Goal: Task Accomplishment & Management: Manage account settings

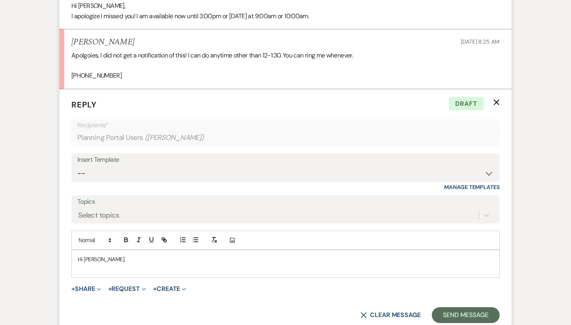
scroll to position [682, 0]
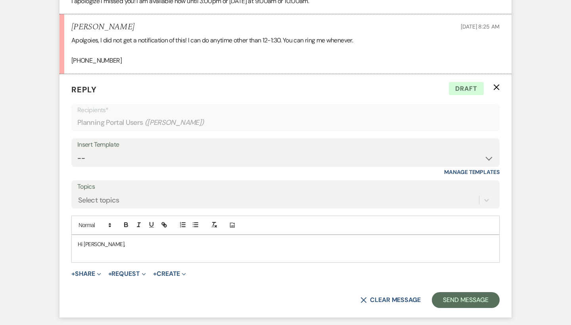
click at [96, 249] on p at bounding box center [286, 253] width 416 height 9
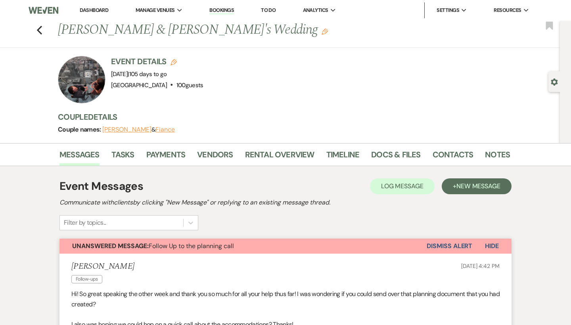
scroll to position [0, 0]
click at [407, 155] on link "Docs & Files" at bounding box center [395, 156] width 49 height 17
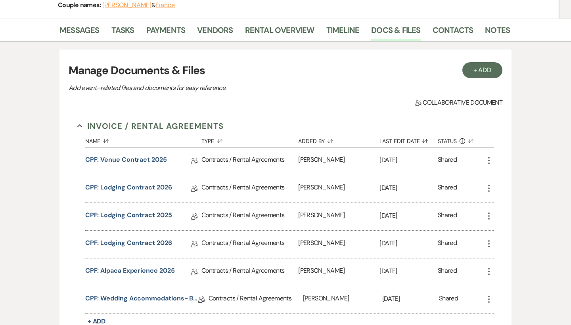
scroll to position [124, 0]
click at [144, 186] on link "CPF: Lodging Contract 2026" at bounding box center [128, 189] width 87 height 12
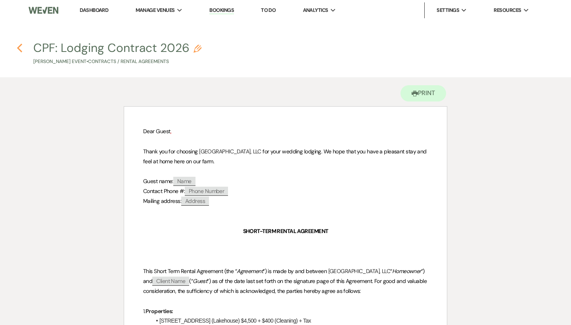
click at [18, 46] on icon "Previous" at bounding box center [20, 48] width 6 height 10
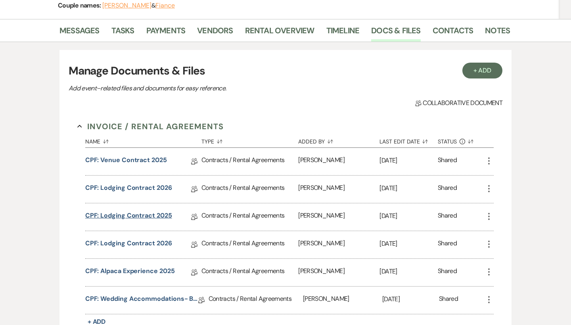
click at [124, 216] on link "CPF: Lodging Contract 2025" at bounding box center [128, 217] width 87 height 12
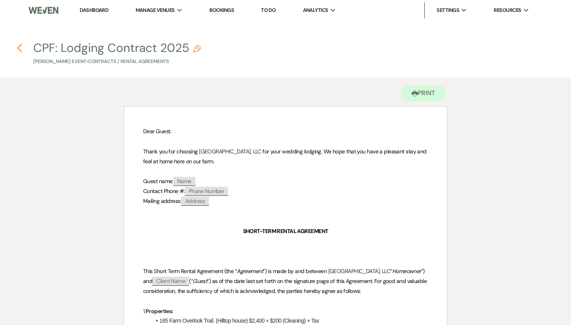
click at [18, 47] on use "button" at bounding box center [19, 48] width 5 height 9
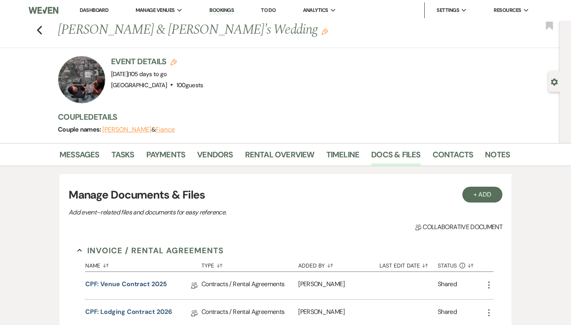
scroll to position [124, 0]
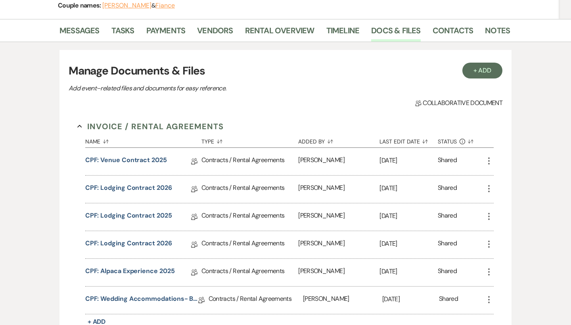
click at [486, 186] on icon "More" at bounding box center [489, 189] width 10 height 10
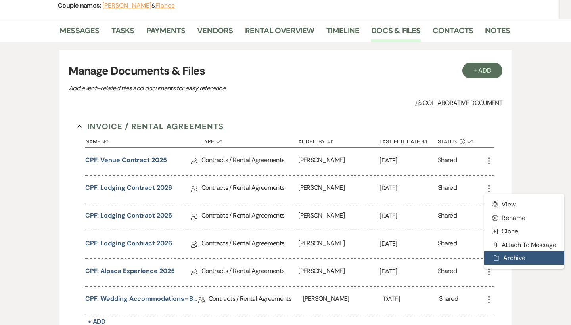
click at [516, 255] on button "Archive Archive" at bounding box center [524, 257] width 80 height 13
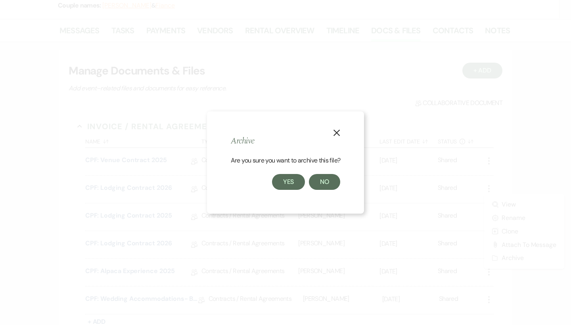
click at [289, 184] on button "Yes" at bounding box center [288, 182] width 33 height 16
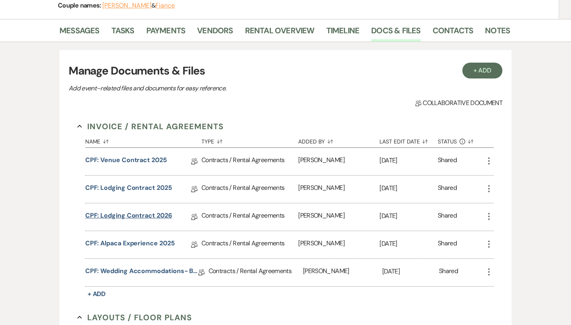
click at [133, 211] on link "CPF: Lodging Contract 2026" at bounding box center [128, 217] width 87 height 12
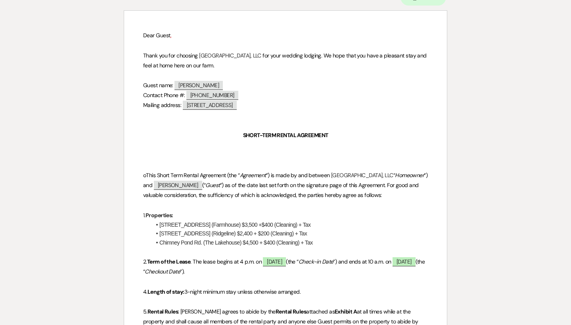
scroll to position [111, 0]
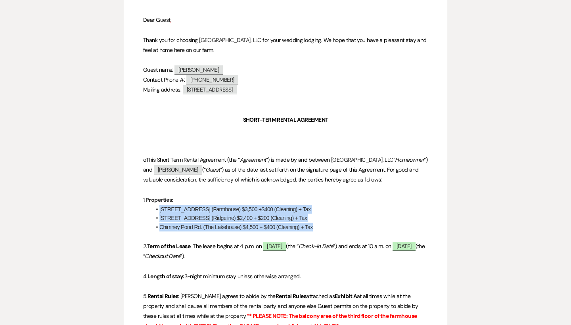
drag, startPoint x: 340, startPoint y: 227, endPoint x: 159, endPoint y: 206, distance: 181.6
click at [159, 206] on ul "282 Chimney Pond Rd (Farmhouse) $3,500 +$400 (Cleaning) + Tax 152 Chimney Pond …" at bounding box center [289, 218] width 277 height 27
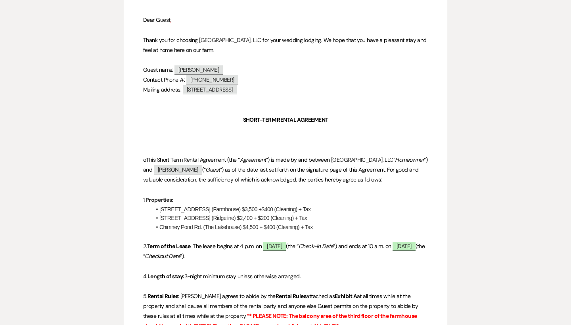
click at [159, 205] on li "[STREET_ADDRESS] (Farmhouse) $3,500 +$400 (Cleaning) + Tax" at bounding box center [289, 209] width 277 height 9
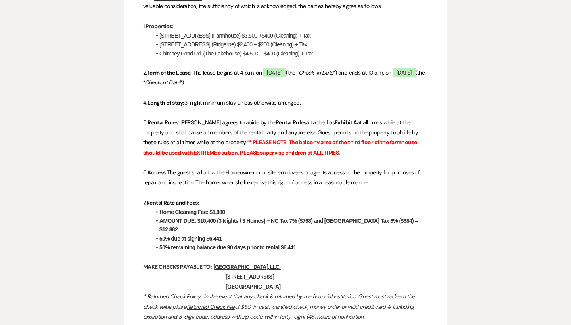
scroll to position [318, 0]
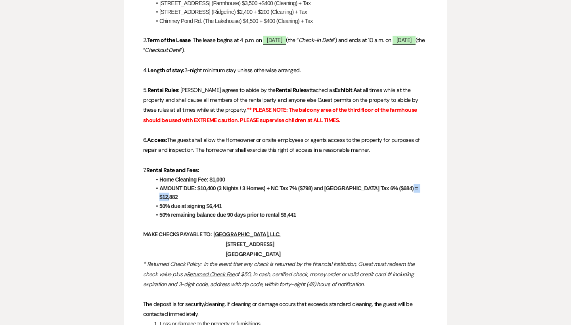
drag, startPoint x: 405, startPoint y: 186, endPoint x: 433, endPoint y: 186, distance: 28.5
copy strong "$12,882"
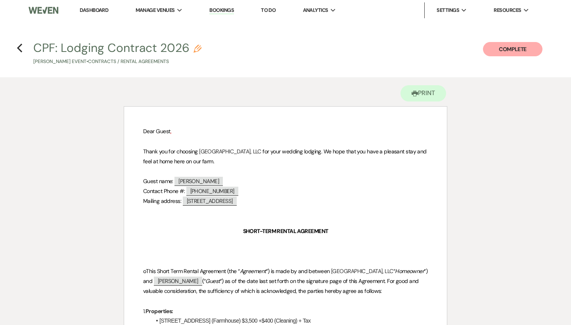
scroll to position [0, 0]
click at [19, 44] on icon "Previous" at bounding box center [20, 48] width 6 height 10
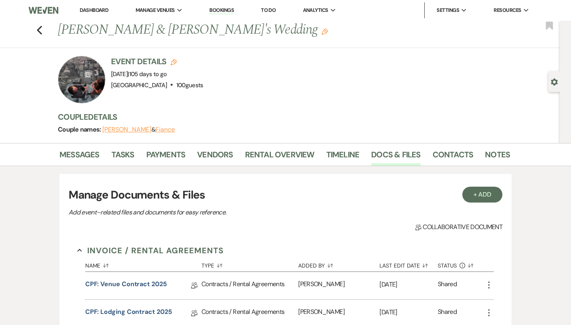
click at [105, 8] on link "Dashboard" at bounding box center [94, 10] width 29 height 7
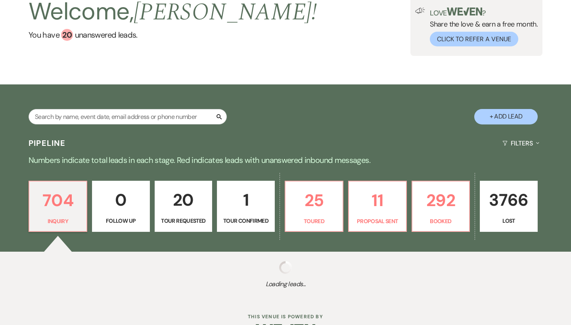
scroll to position [70, 0]
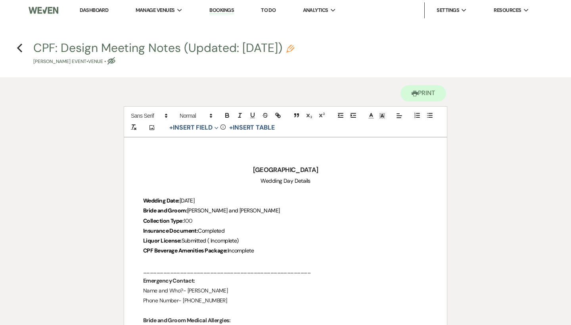
click at [102, 10] on link "Dashboard" at bounding box center [94, 10] width 29 height 7
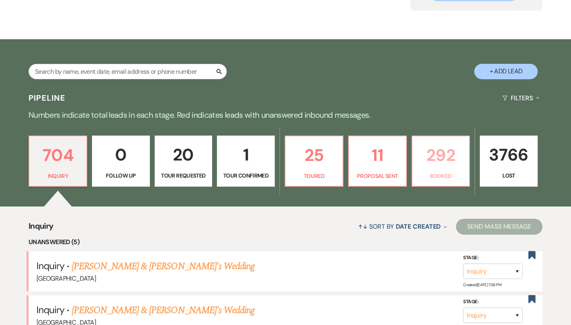
scroll to position [125, 0]
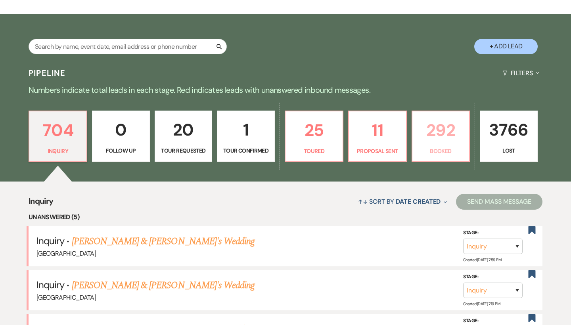
click at [437, 135] on p "292" at bounding box center [441, 130] width 48 height 27
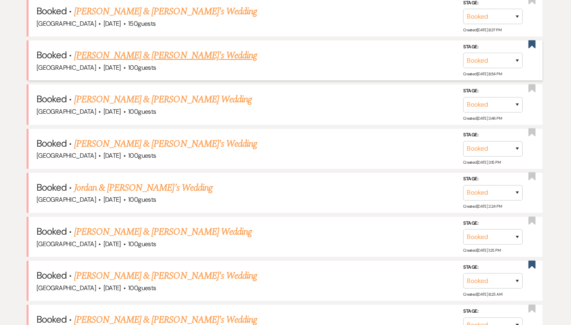
scroll to position [361, 0]
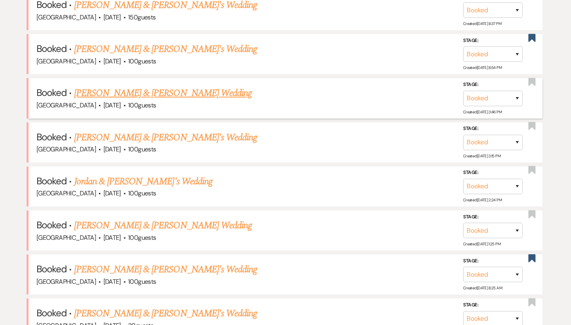
click at [192, 90] on link "[PERSON_NAME] & [PERSON_NAME] Wedding" at bounding box center [163, 93] width 178 height 14
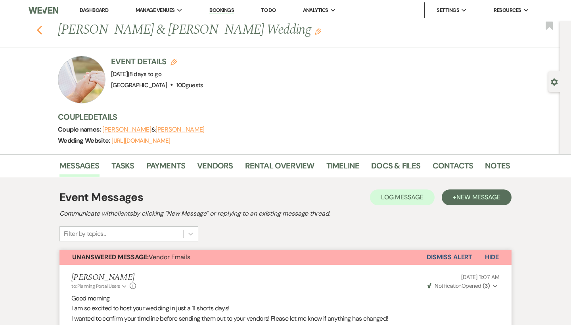
click at [40, 31] on icon "Previous" at bounding box center [39, 30] width 6 height 10
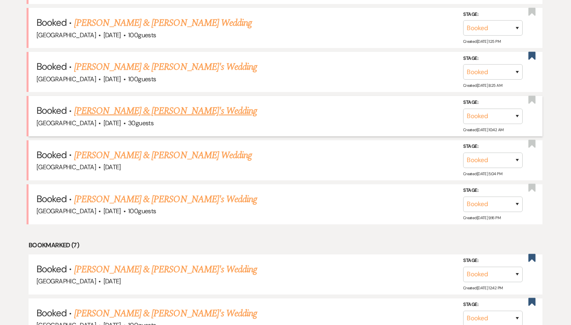
scroll to position [567, 0]
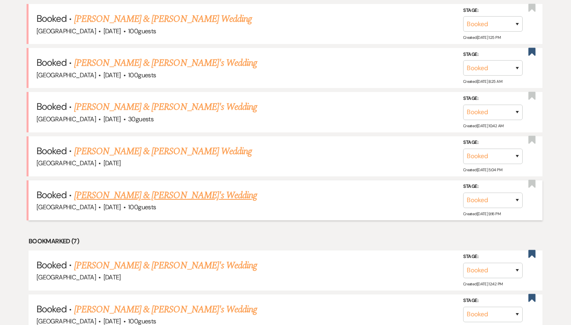
click at [144, 188] on link "[PERSON_NAME] & [PERSON_NAME]'s Wedding" at bounding box center [165, 195] width 183 height 14
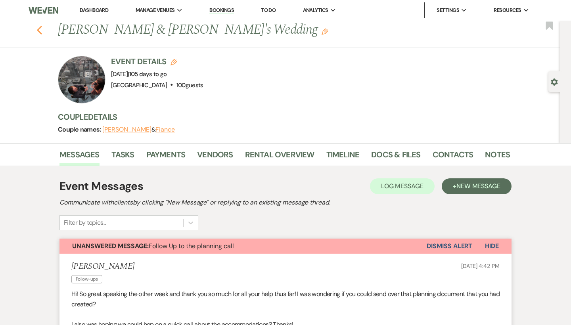
click at [38, 31] on use "button" at bounding box center [39, 30] width 5 height 9
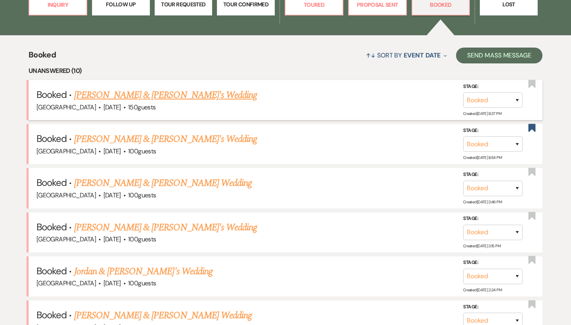
scroll to position [271, 0]
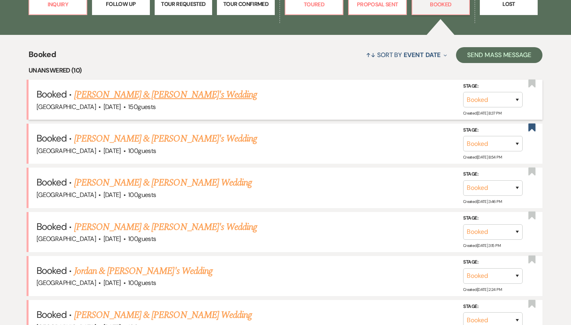
click at [138, 94] on link "[PERSON_NAME] & [PERSON_NAME]'s Wedding" at bounding box center [165, 95] width 183 height 14
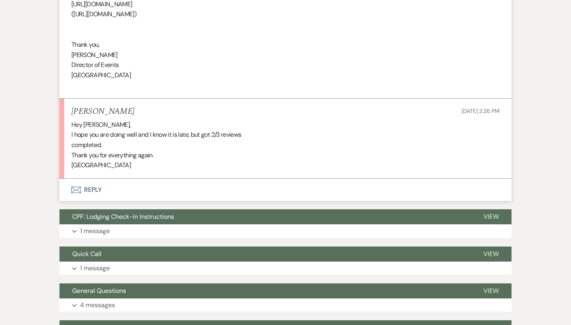
scroll to position [443, 0]
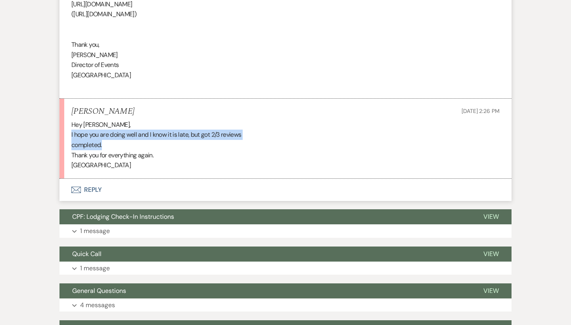
drag, startPoint x: 71, startPoint y: 126, endPoint x: 166, endPoint y: 136, distance: 95.7
click at [166, 136] on li "Madison Page Aug 22, 2025, 2:26 PM Hey Raquel, I hope you are doing well and I …" at bounding box center [285, 139] width 452 height 80
click at [166, 136] on div "Hey Raquel, I hope you are doing well and I know it is late, but got 2/3 review…" at bounding box center [285, 145] width 428 height 51
drag, startPoint x: 117, startPoint y: 136, endPoint x: 77, endPoint y: 130, distance: 40.5
click at [77, 130] on div "Hey Raquel, I hope you are doing well and I know it is late, but got 2/3 review…" at bounding box center [285, 145] width 428 height 51
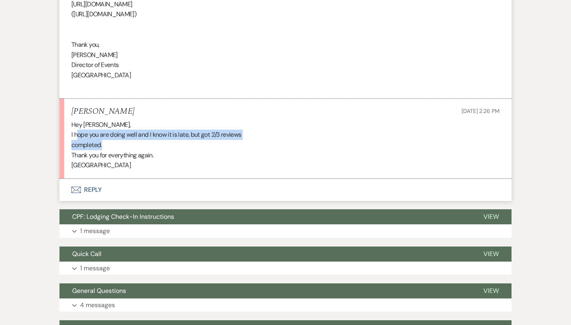
click at [77, 130] on div "Hey Raquel, I hope you are doing well and I know it is late, but got 2/3 review…" at bounding box center [285, 145] width 428 height 51
drag, startPoint x: 105, startPoint y: 135, endPoint x: 73, endPoint y: 129, distance: 33.1
click at [73, 129] on div "Hey Raquel, I hope you are doing well and I know it is late, but got 2/3 review…" at bounding box center [285, 145] width 428 height 51
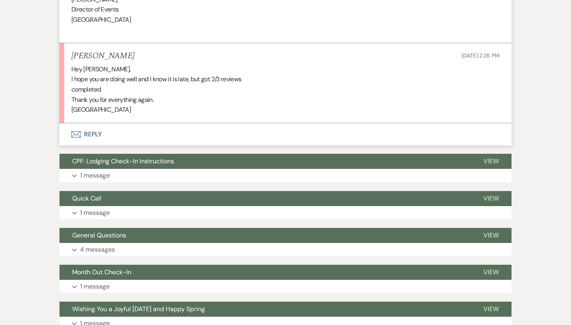
scroll to position [499, 0]
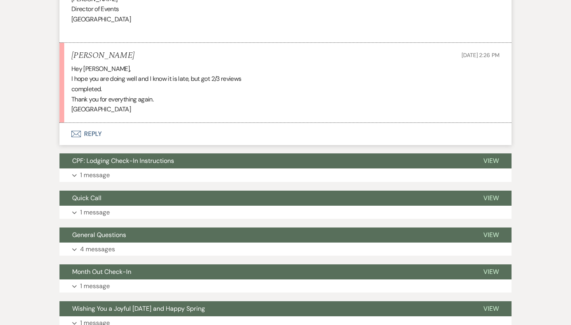
click at [89, 129] on button "Envelope Reply" at bounding box center [285, 134] width 452 height 22
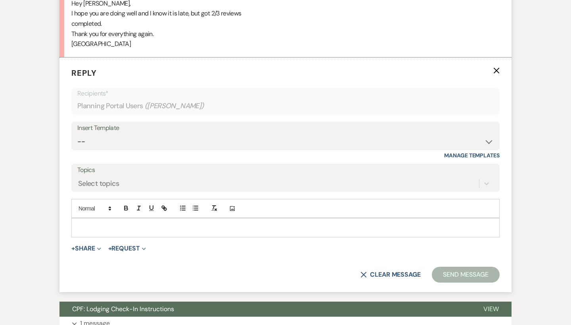
scroll to position [568, 0]
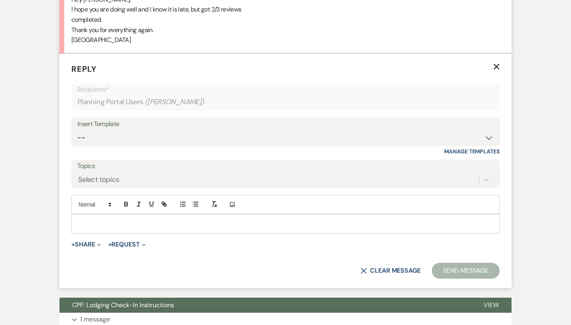
click at [132, 219] on p at bounding box center [286, 223] width 416 height 9
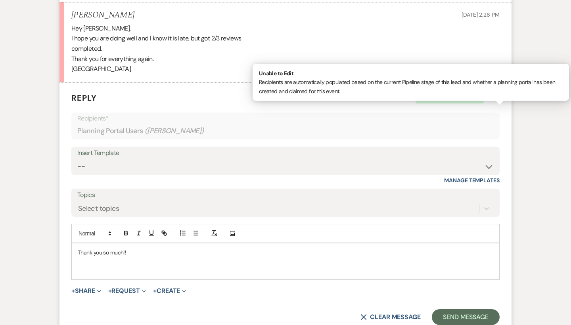
scroll to position [538, 0]
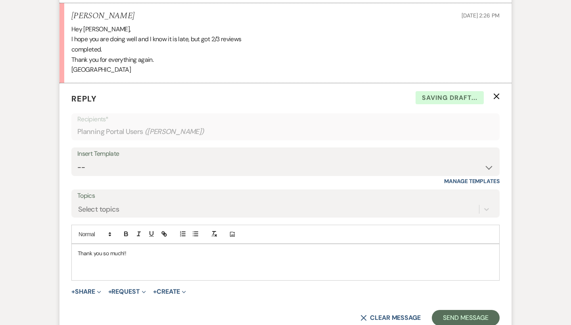
click at [148, 249] on p "Thank you so much!!" at bounding box center [286, 253] width 416 height 9
click at [148, 249] on p "Thank you so much!! We apperiacite" at bounding box center [286, 253] width 416 height 9
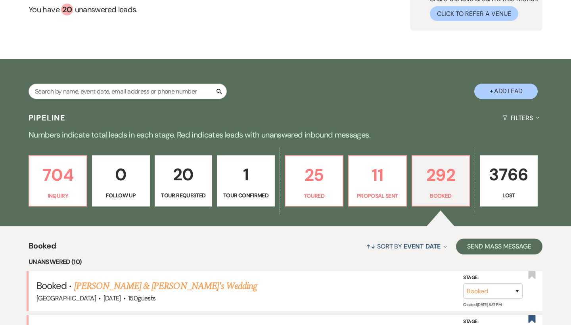
scroll to position [81, 0]
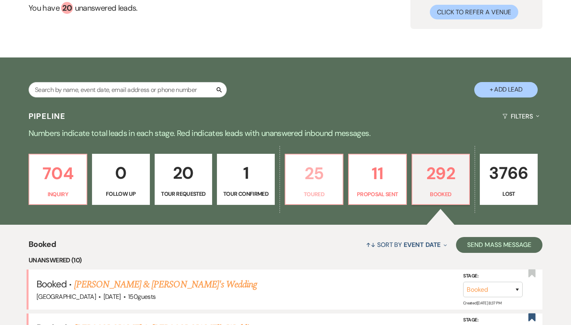
click at [333, 169] on p "25" at bounding box center [314, 173] width 48 height 27
select select "5"
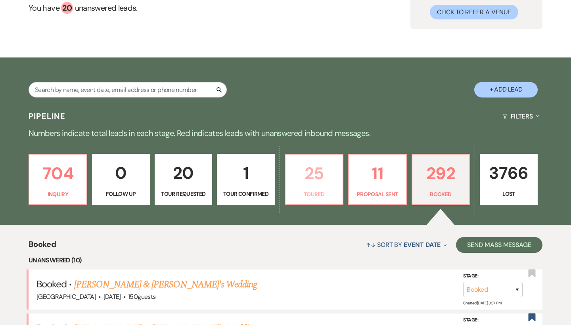
select select "5"
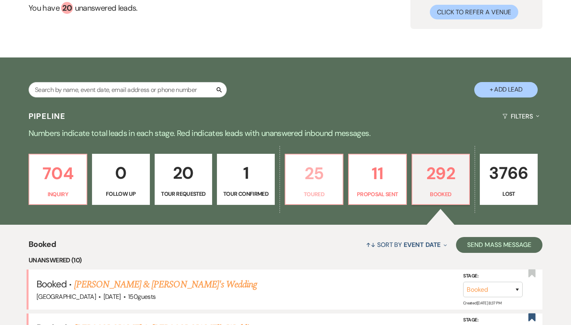
select select "5"
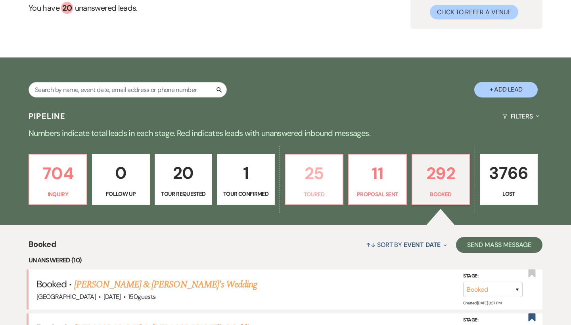
select select "5"
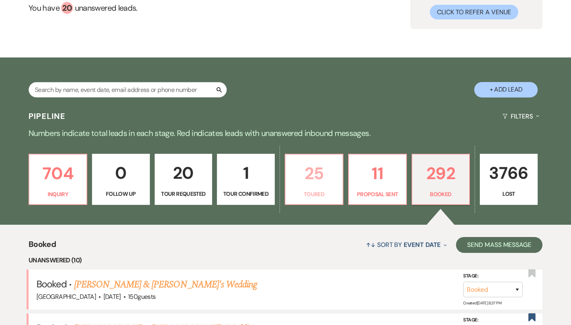
select select "5"
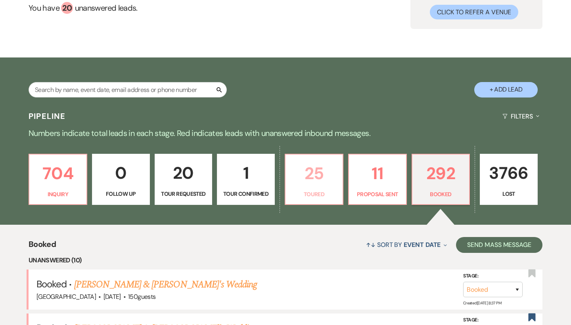
select select "5"
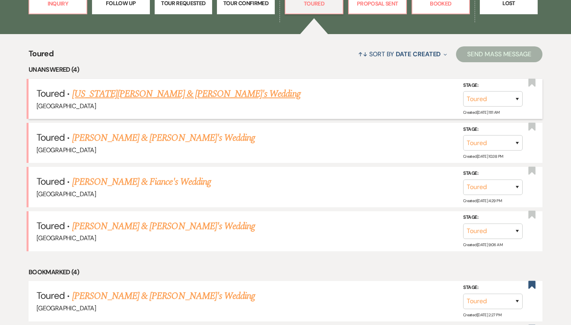
scroll to position [272, 0]
click at [142, 92] on link "Georgia Kay & Fiance's Wedding" at bounding box center [186, 94] width 228 height 14
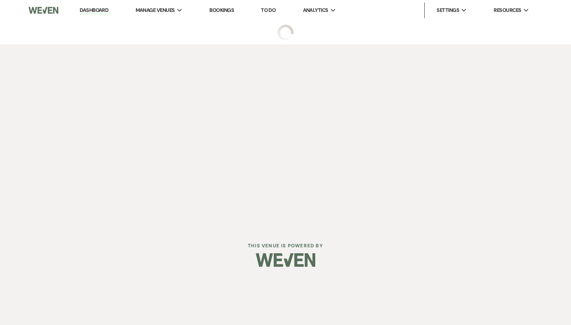
select select "5"
select select "6"
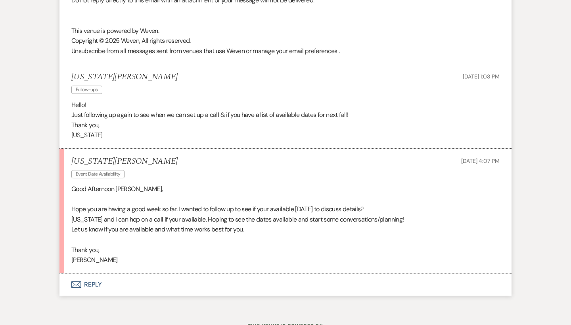
scroll to position [1942, 0]
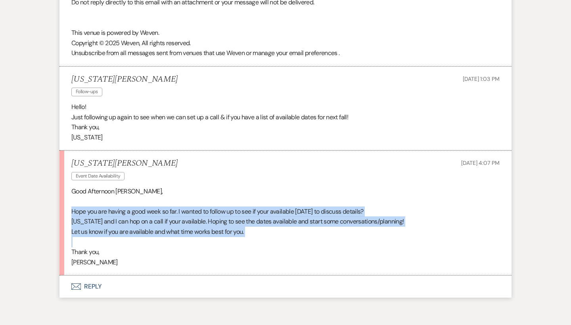
drag, startPoint x: 270, startPoint y: 208, endPoint x: 47, endPoint y: 176, distance: 225.0
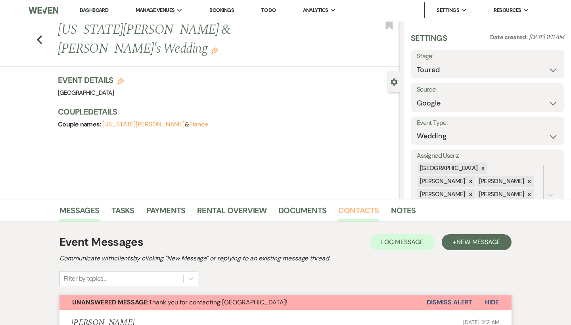
scroll to position [0, 0]
click at [358, 211] on link "Contacts" at bounding box center [358, 212] width 41 height 17
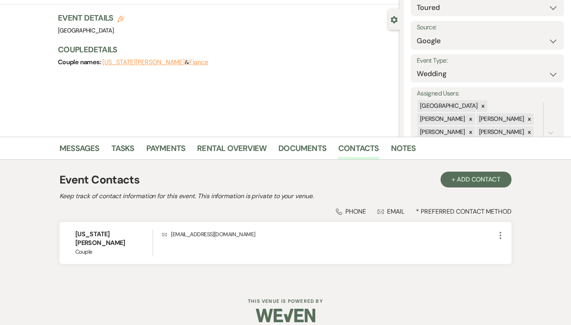
scroll to position [62, 0]
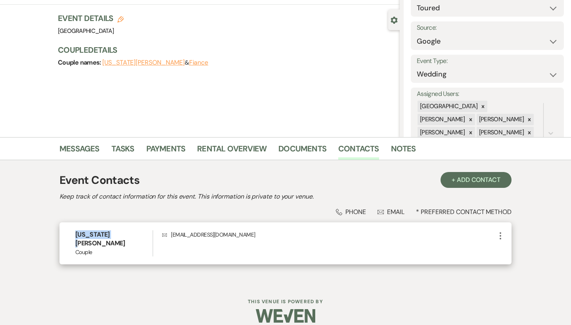
drag, startPoint x: 115, startPoint y: 235, endPoint x: 68, endPoint y: 235, distance: 46.8
click at [68, 235] on div "Georgia Kay Couple Envelope georgiakay1@gmail.com More" at bounding box center [285, 243] width 452 height 42
drag, startPoint x: 285, startPoint y: 230, endPoint x: 161, endPoint y: 241, distance: 124.6
click at [161, 241] on div "Georgia Kay Couple Envelope georgiakay1@gmail.com More" at bounding box center [285, 243] width 452 height 42
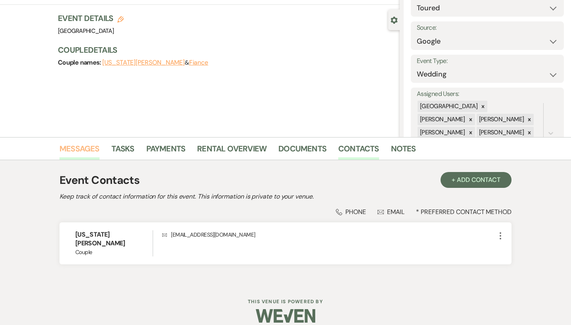
click at [83, 147] on link "Messages" at bounding box center [79, 150] width 40 height 17
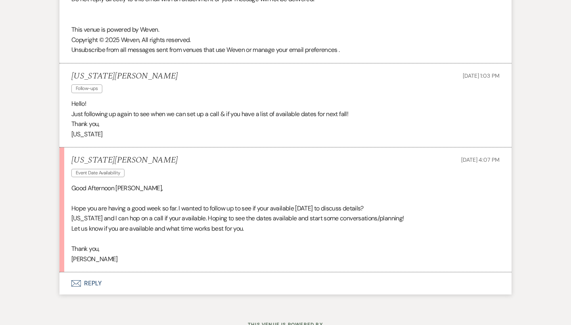
scroll to position [1944, 0]
drag, startPoint x: 126, startPoint y: 235, endPoint x: 98, endPoint y: 233, distance: 28.2
click at [98, 233] on li "Georgia Kay Event Date Availability Aug 21, 2025, 4:07 PM Good Afternoon Brooke…" at bounding box center [285, 210] width 452 height 125
click at [83, 273] on button "Envelope Reply" at bounding box center [285, 284] width 452 height 22
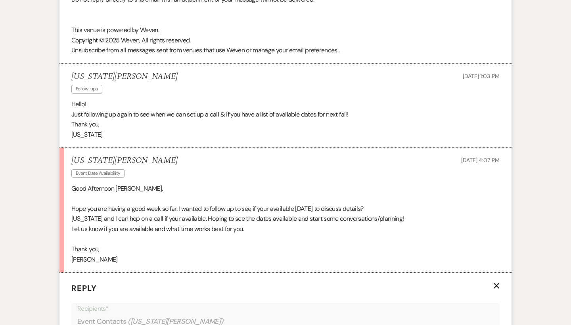
scroll to position [2095, 0]
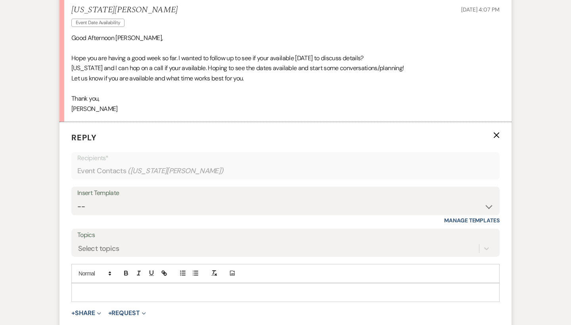
click at [101, 288] on p at bounding box center [286, 292] width 416 height 9
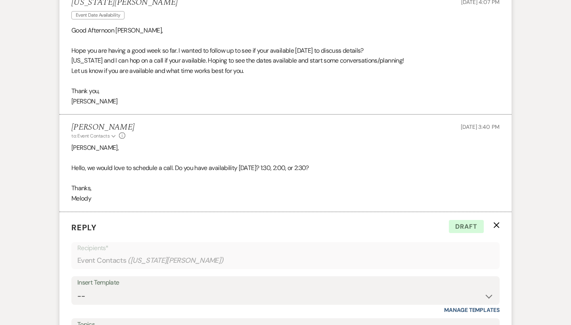
click at [496, 222] on button "X" at bounding box center [496, 225] width 6 height 7
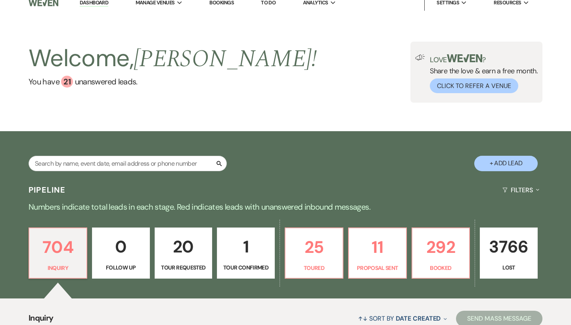
scroll to position [8, 0]
click at [172, 158] on input "text" at bounding box center [128, 163] width 198 height 15
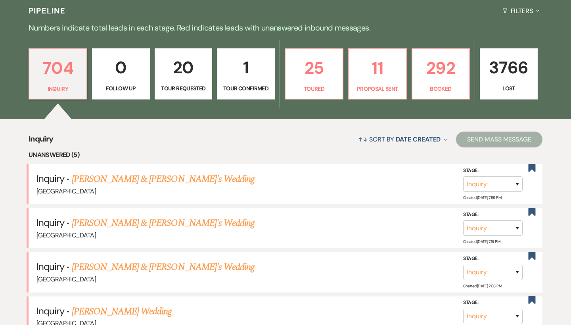
scroll to position [186, 0]
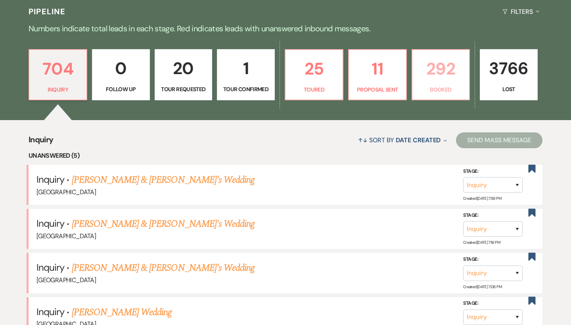
click at [446, 88] on p "Booked" at bounding box center [441, 89] width 48 height 9
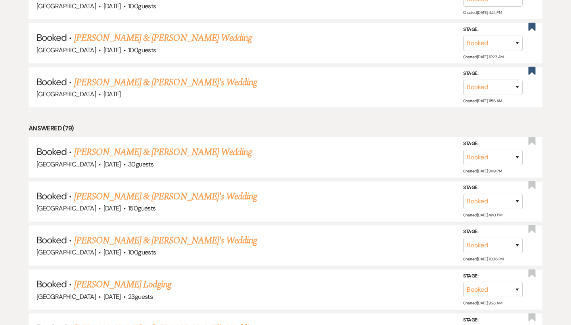
scroll to position [1016, 0]
click at [154, 144] on link "[PERSON_NAME] & [PERSON_NAME] Wedding" at bounding box center [163, 151] width 178 height 14
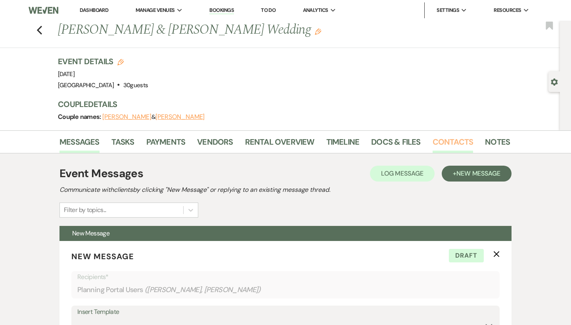
click at [437, 141] on link "Contacts" at bounding box center [453, 144] width 41 height 17
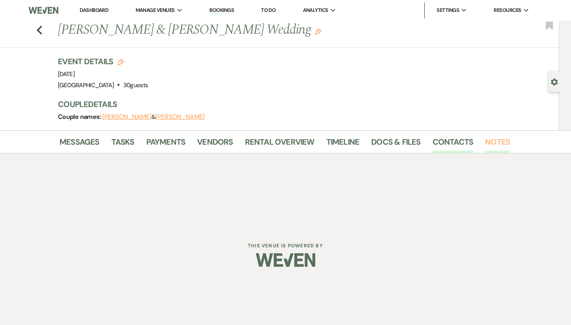
click at [493, 140] on link "Notes" at bounding box center [497, 144] width 25 height 17
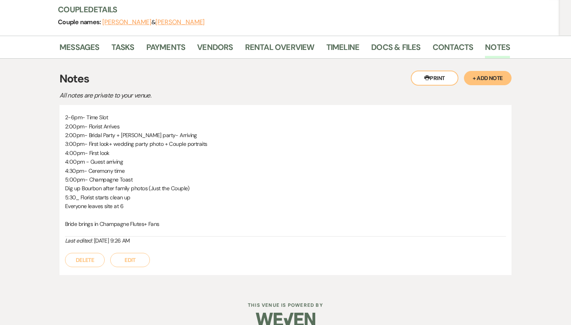
scroll to position [94, 0]
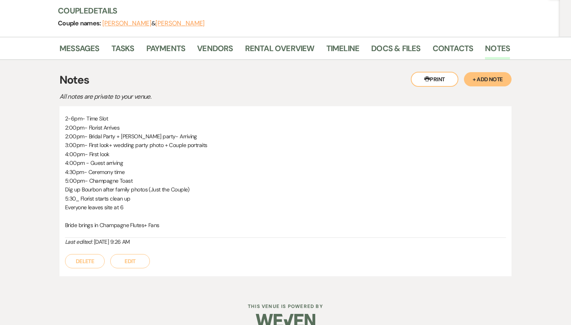
click at [440, 80] on button "Printer Print" at bounding box center [435, 79] width 48 height 15
click at [438, 82] on button "Printer Print" at bounding box center [435, 79] width 48 height 15
click at [433, 77] on button "Printer Print" at bounding box center [435, 79] width 48 height 15
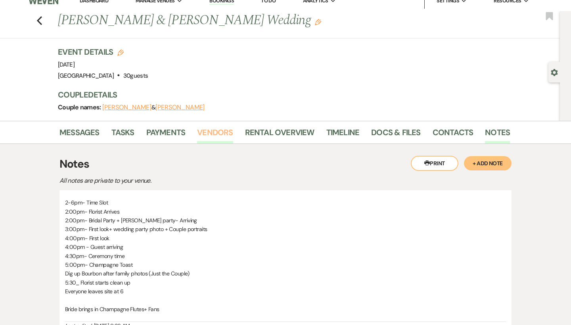
scroll to position [10, 0]
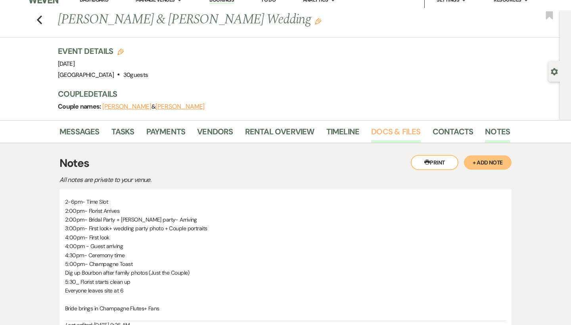
click at [394, 139] on link "Docs & Files" at bounding box center [395, 133] width 49 height 17
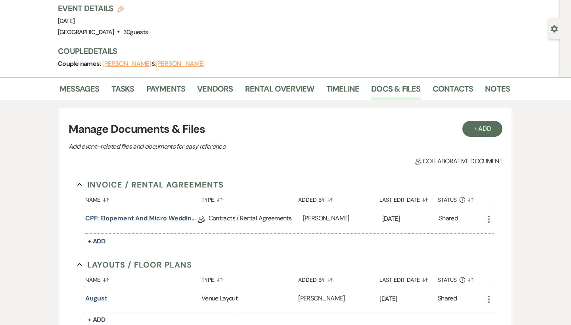
scroll to position [69, 0]
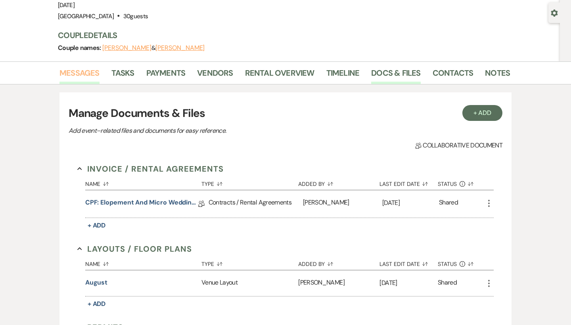
click at [88, 72] on link "Messages" at bounding box center [79, 75] width 40 height 17
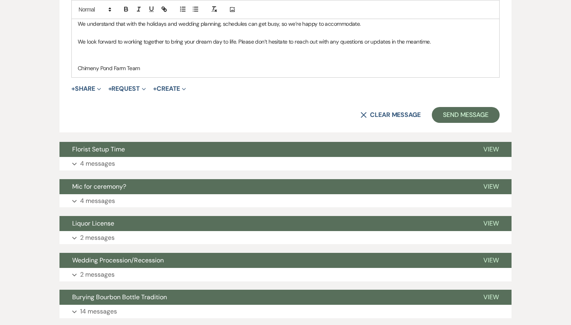
scroll to position [520, 0]
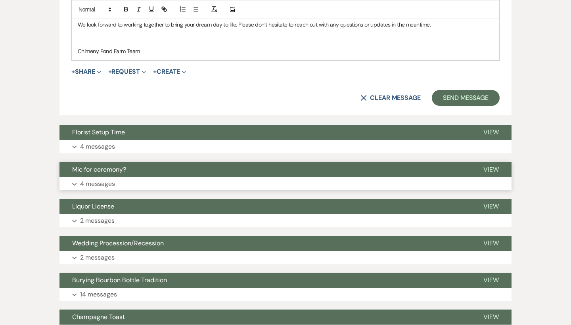
click at [114, 167] on span "Mic for ceremony?" at bounding box center [99, 169] width 54 height 8
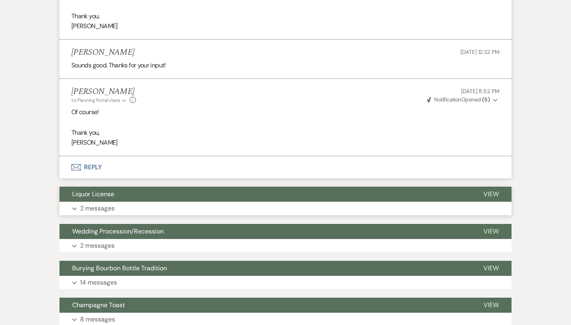
click at [109, 190] on button "Liquor License" at bounding box center [264, 194] width 411 height 15
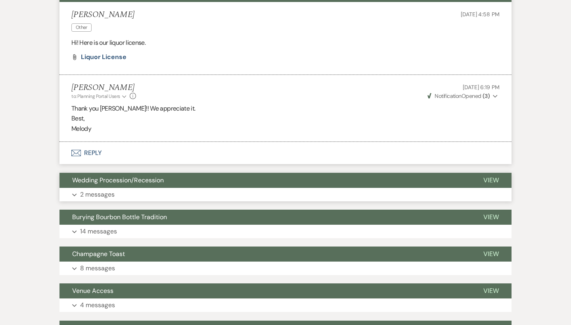
click at [111, 178] on button "Wedding Procession/Recession" at bounding box center [264, 180] width 411 height 15
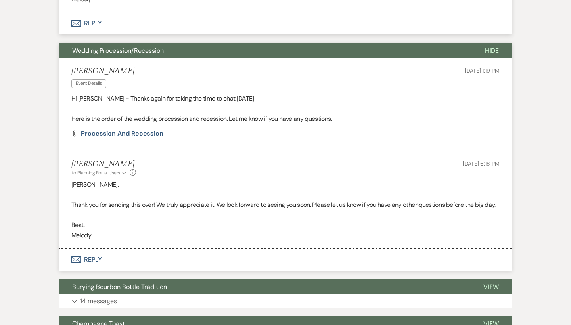
scroll to position [1128, 0]
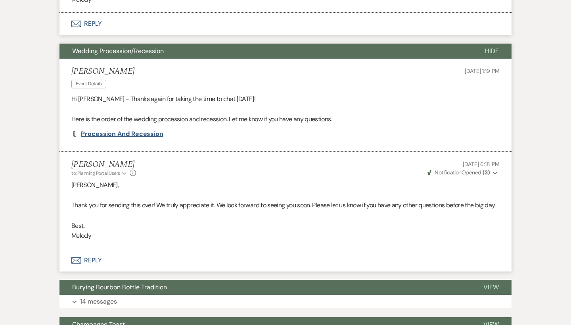
click at [136, 130] on span "Procession and recession" at bounding box center [122, 134] width 82 height 8
click at [314, 44] on button "Wedding Procession/Recession" at bounding box center [265, 51] width 413 height 15
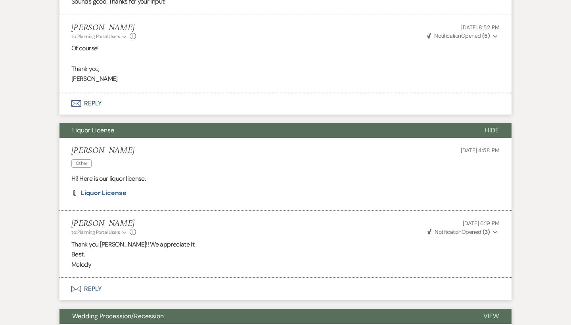
scroll to position [798, 0]
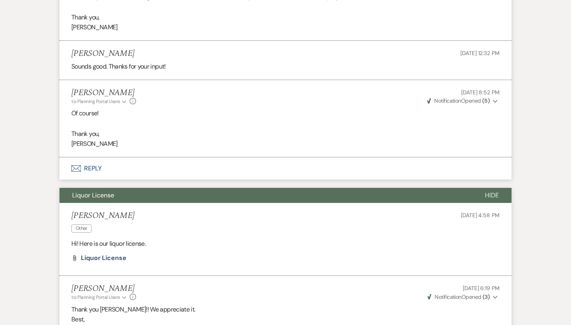
click at [180, 188] on button "Liquor License" at bounding box center [265, 195] width 413 height 15
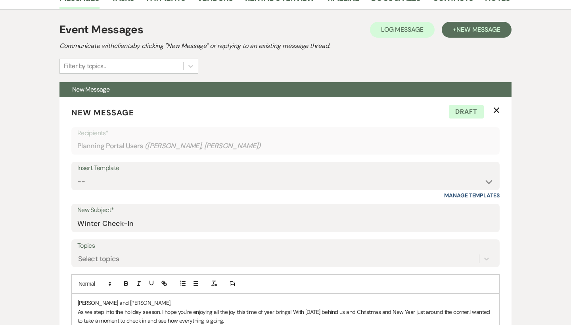
scroll to position [144, 0]
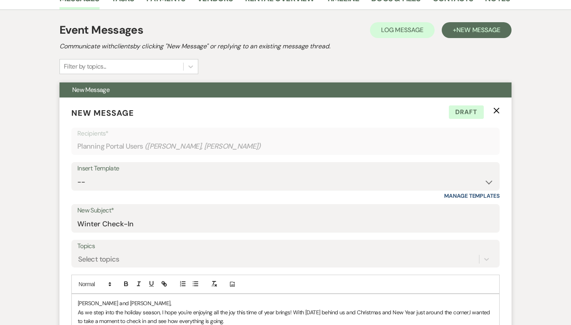
click at [496, 109] on icon "X" at bounding box center [496, 110] width 6 height 6
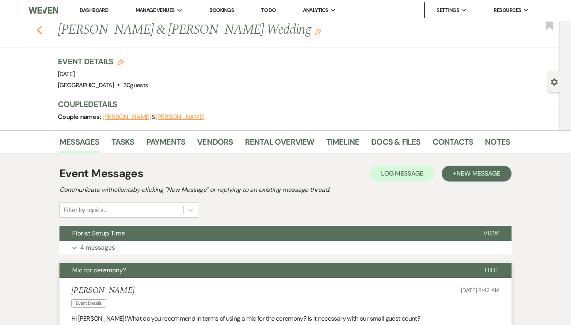
scroll to position [0, 0]
click at [38, 27] on icon "Previous" at bounding box center [39, 30] width 6 height 10
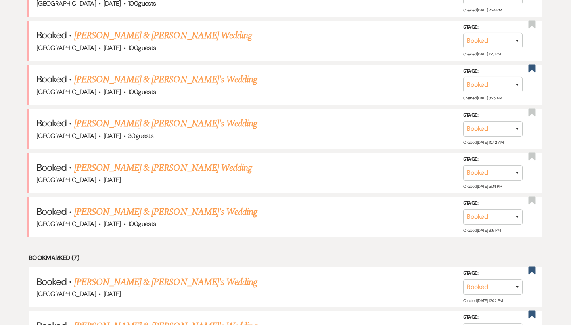
scroll to position [538, 0]
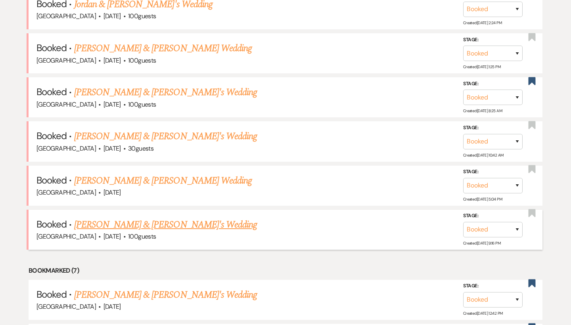
click at [118, 218] on link "[PERSON_NAME] & [PERSON_NAME]'s Wedding" at bounding box center [165, 225] width 183 height 14
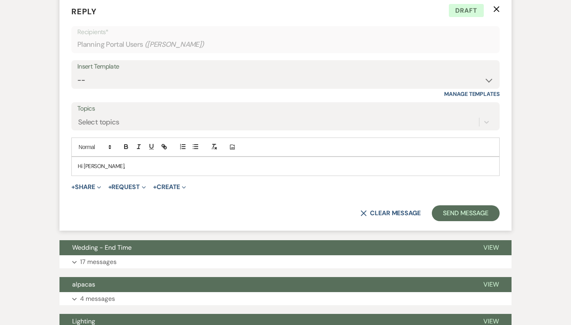
scroll to position [756, 0]
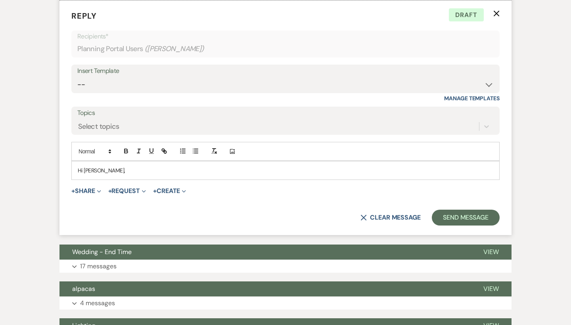
click at [121, 166] on p "Hi Ellen," at bounding box center [286, 170] width 416 height 9
click at [124, 167] on div "Hi Ellen," at bounding box center [285, 170] width 427 height 18
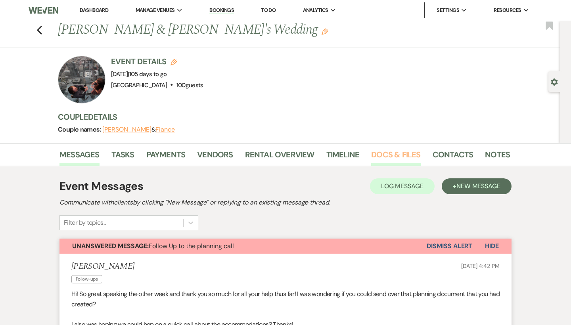
scroll to position [0, 0]
click at [402, 155] on link "Docs & Files" at bounding box center [395, 156] width 49 height 17
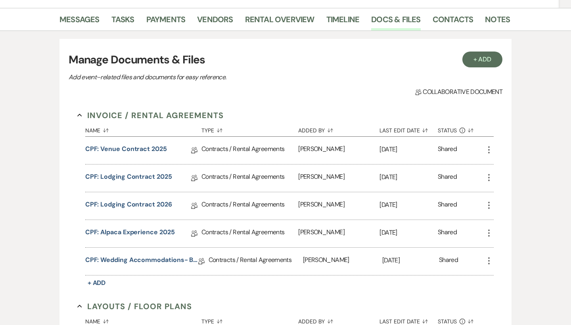
scroll to position [137, 0]
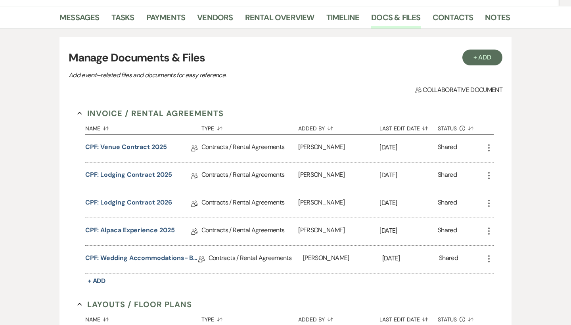
click at [146, 202] on link "CPF: Lodging Contract 2026" at bounding box center [128, 204] width 87 height 12
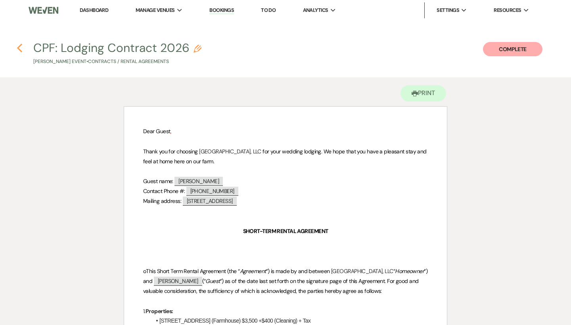
click at [21, 47] on icon "Previous" at bounding box center [20, 48] width 6 height 10
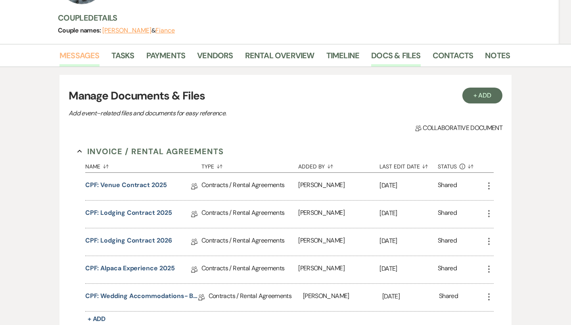
click at [82, 59] on link "Messages" at bounding box center [79, 57] width 40 height 17
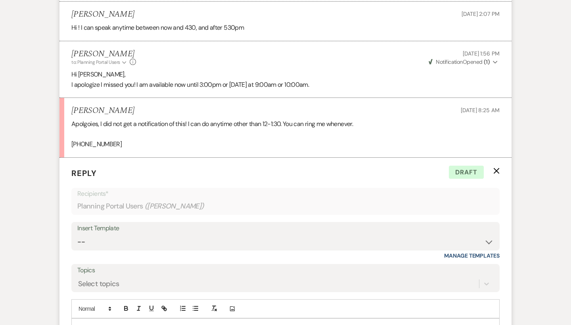
scroll to position [707, 0]
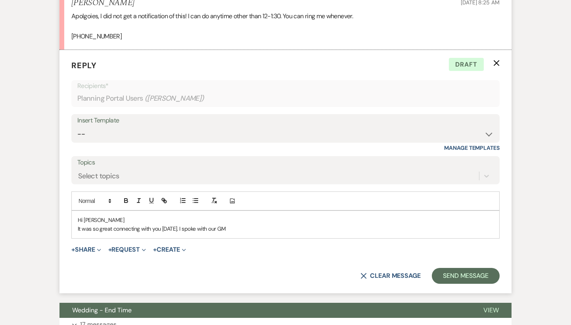
click at [255, 224] on p "It was so great connecting with you today. I spoke with our GM" at bounding box center [286, 228] width 416 height 9
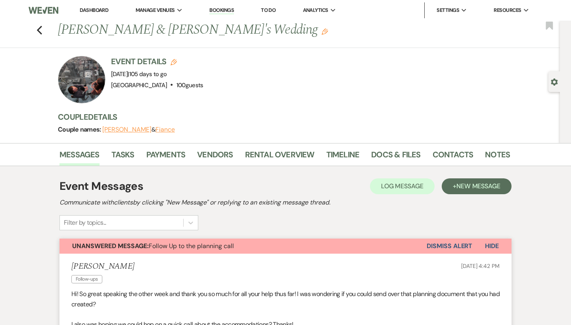
scroll to position [0, 0]
click at [40, 31] on icon "Previous" at bounding box center [39, 30] width 6 height 10
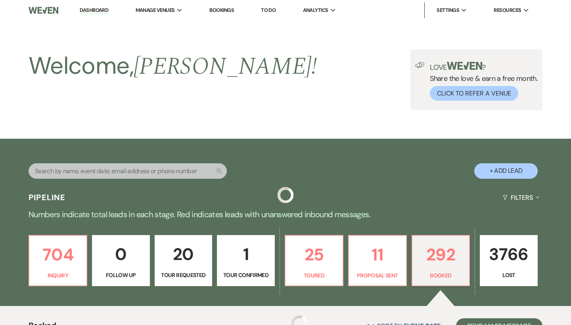
scroll to position [538, 0]
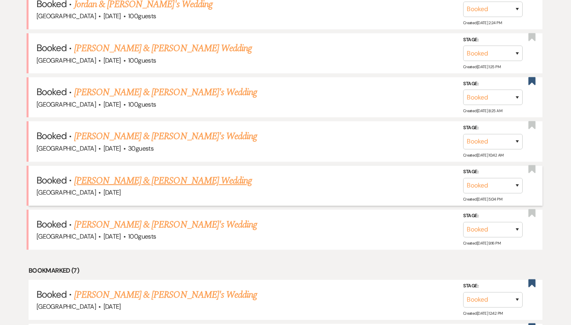
click at [123, 174] on link "Kathryn Faulk & Greg Cross's Wedding" at bounding box center [163, 181] width 178 height 14
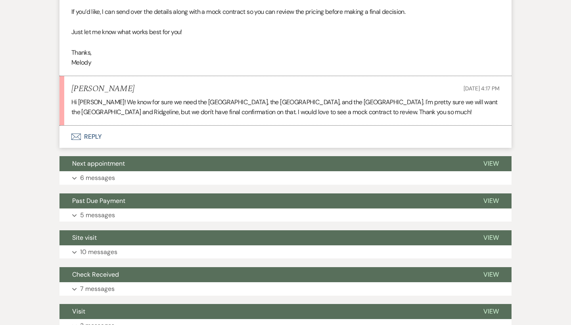
scroll to position [520, 0]
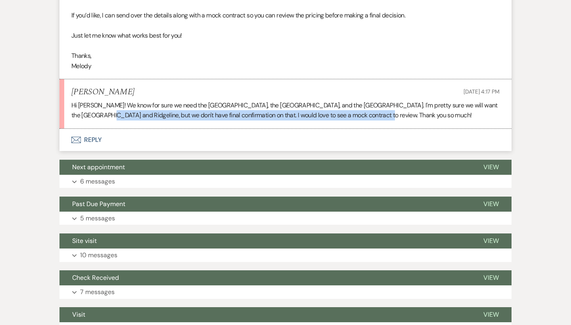
drag, startPoint x: 87, startPoint y: 111, endPoint x: 225, endPoint y: 113, distance: 138.0
click at [225, 113] on p "Hi Melody! We know for sure we need the Hilltop House, the Farm House, and the …" at bounding box center [285, 110] width 428 height 20
click at [224, 113] on p "Hi Melody! We know for sure we need the Hilltop House, the Farm House, and the …" at bounding box center [285, 110] width 428 height 20
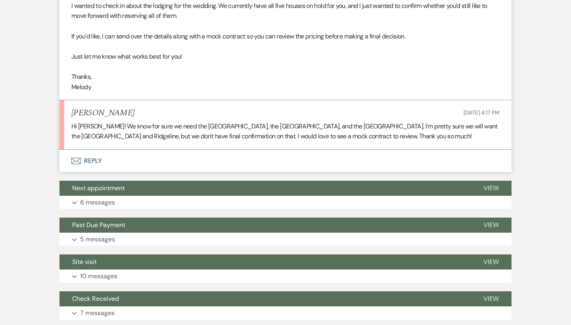
scroll to position [499, 0]
click at [92, 153] on button "Envelope Reply" at bounding box center [285, 161] width 452 height 22
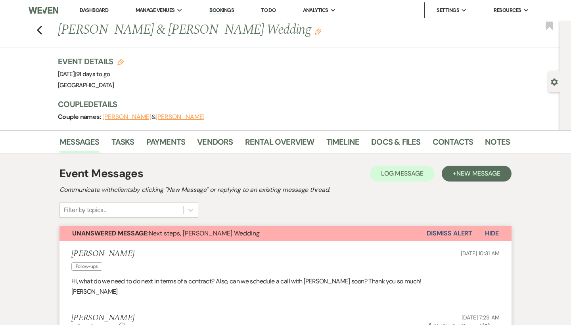
scroll to position [0, 0]
click at [42, 33] on div "Previous Kathryn Faulk & Greg Cross's Wedding Edit Bookmark" at bounding box center [278, 34] width 564 height 27
click at [38, 30] on use "button" at bounding box center [39, 30] width 5 height 9
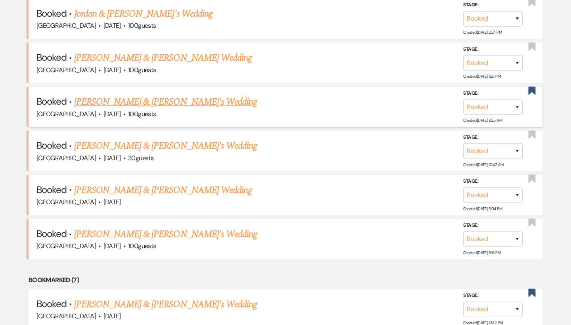
scroll to position [521, 0]
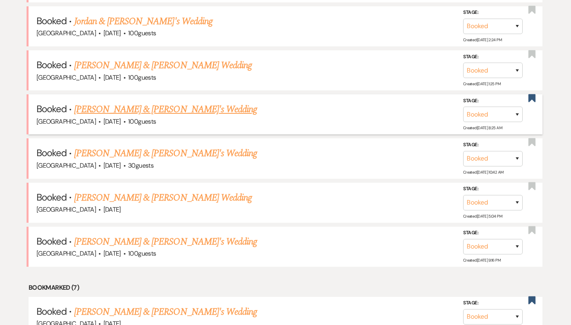
click at [110, 107] on link "Kim Taylor & Fiance's Wedding" at bounding box center [165, 109] width 183 height 14
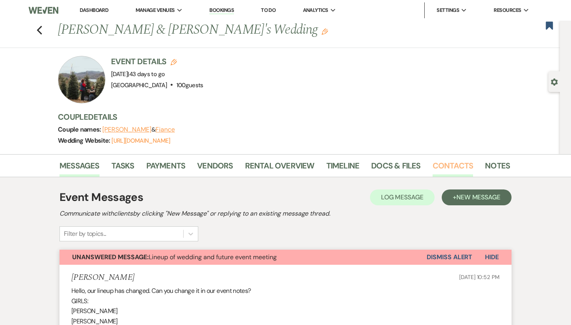
click at [450, 168] on link "Contacts" at bounding box center [453, 167] width 41 height 17
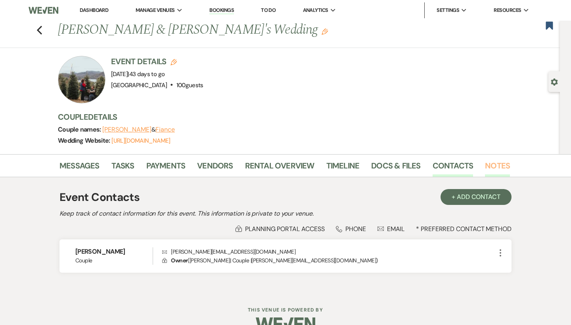
click at [504, 164] on link "Notes" at bounding box center [497, 167] width 25 height 17
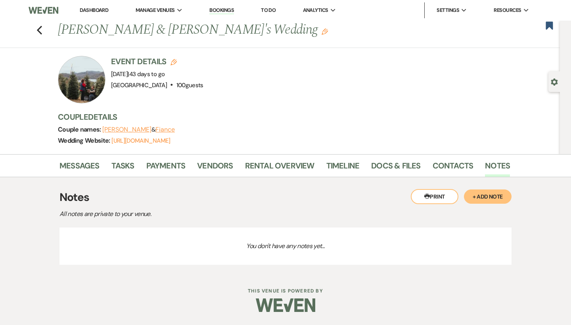
click at [492, 199] on button "+ Add Note" at bounding box center [488, 197] width 48 height 14
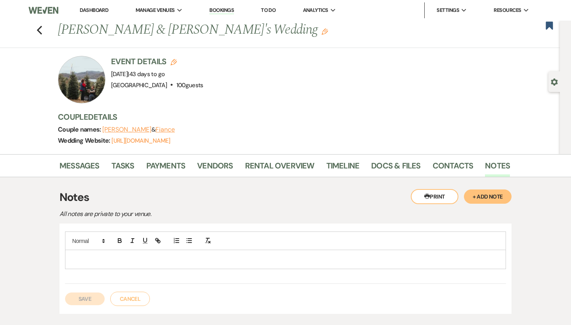
click at [203, 261] on p at bounding box center [285, 259] width 428 height 9
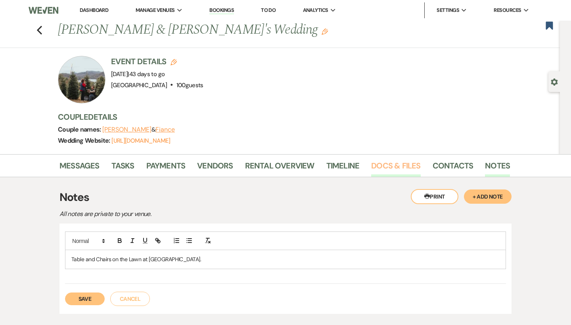
click at [397, 168] on link "Docs & Files" at bounding box center [395, 167] width 49 height 17
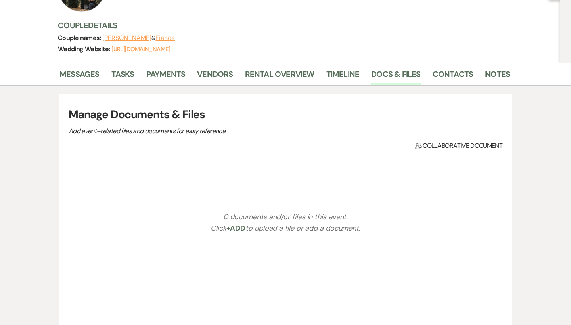
scroll to position [98, 0]
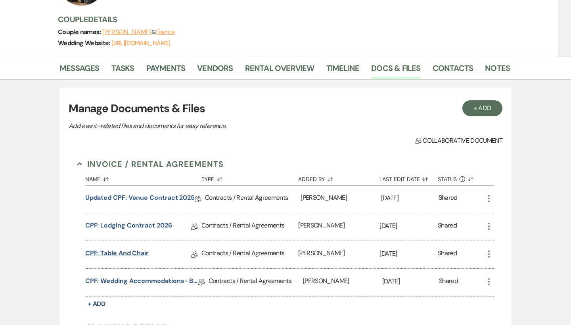
click at [142, 253] on link "CPF: Table and Chair" at bounding box center [116, 255] width 63 height 12
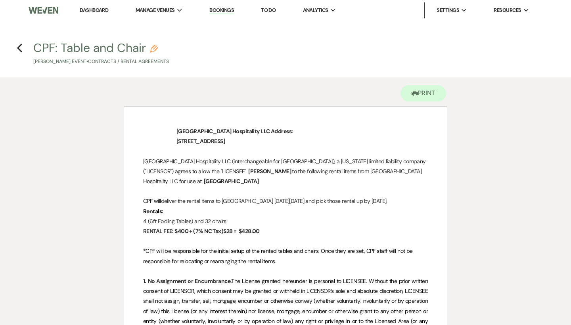
drag, startPoint x: 243, startPoint y: 233, endPoint x: 129, endPoint y: 230, distance: 114.2
copy span "4 (6ft Folding Tables) and 32 chairs"
click at [19, 46] on icon "Previous" at bounding box center [20, 48] width 6 height 10
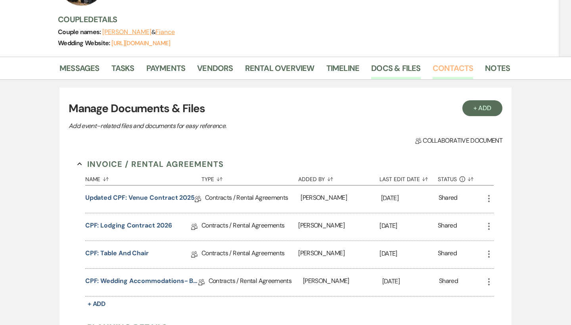
click at [459, 67] on link "Contacts" at bounding box center [453, 70] width 41 height 17
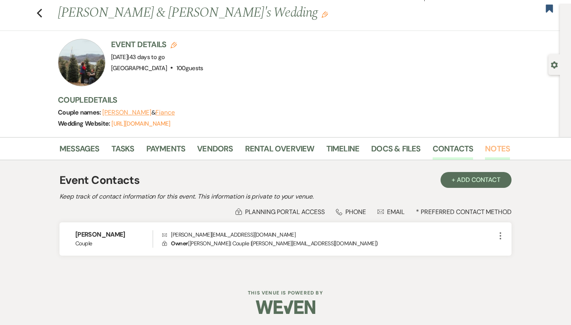
click at [502, 150] on link "Notes" at bounding box center [497, 150] width 25 height 17
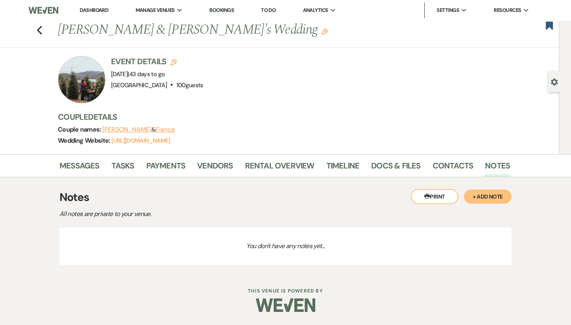
click at [499, 199] on button "+ Add Note" at bounding box center [488, 197] width 48 height 14
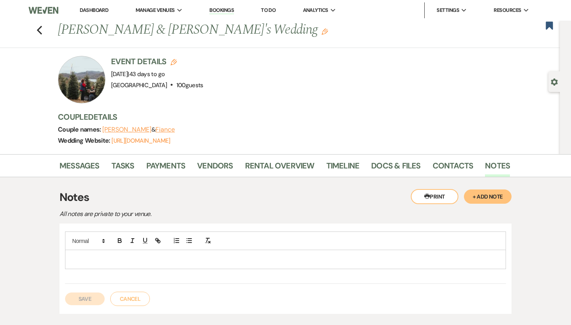
click at [175, 254] on div at bounding box center [285, 259] width 440 height 18
paste div
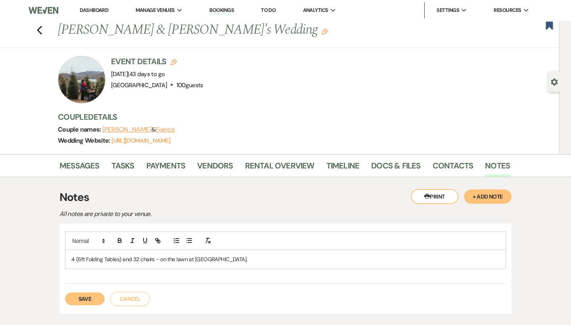
click at [206, 260] on span "4 (6ft Folding Tables) and 32 chairs - on the lawn at Rigeline House." at bounding box center [159, 259] width 176 height 7
click at [249, 251] on div "4 (6ft Folding Tables) and 32 chairs - on the lawn at Ridgeline House." at bounding box center [285, 259] width 440 height 18
click at [243, 259] on p "4 (6ft Folding Tables) and 32 chairs - on the lawn at Ridgeline House." at bounding box center [285, 259] width 428 height 9
click at [163, 262] on p "4 (6ft Folding Tables) and 32 chairs - on the lawn at Ridgeline House." at bounding box center [285, 259] width 428 height 9
click at [163, 259] on span "4 (6ft Folding Tables) and 32 chairs - on the lawn at Ridgeline House." at bounding box center [159, 259] width 176 height 7
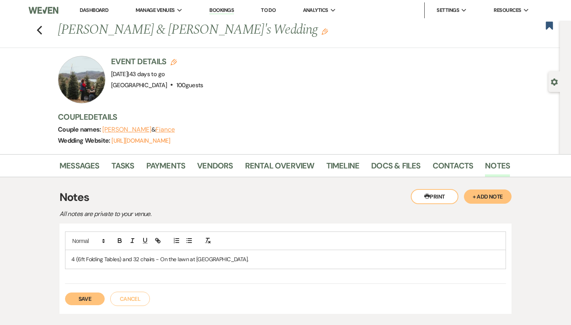
click at [162, 259] on span "4 (6ft Folding Tables) and 32 chairs - On the lawn at Ridgeline House." at bounding box center [159, 259] width 177 height 7
click at [242, 255] on p "4 (6ft Folding Tables) and 32 chairs - On the lawn at Ridgeline House." at bounding box center [285, 259] width 428 height 9
click at [90, 296] on button "Save" at bounding box center [85, 299] width 40 height 13
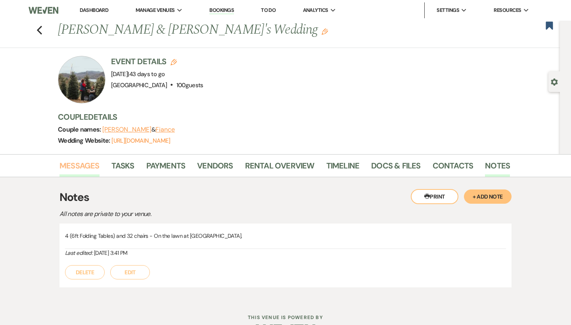
click at [87, 163] on link "Messages" at bounding box center [79, 167] width 40 height 17
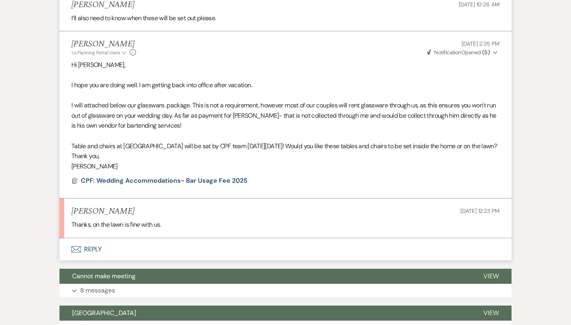
click at [92, 238] on button "Envelope Reply" at bounding box center [285, 249] width 452 height 22
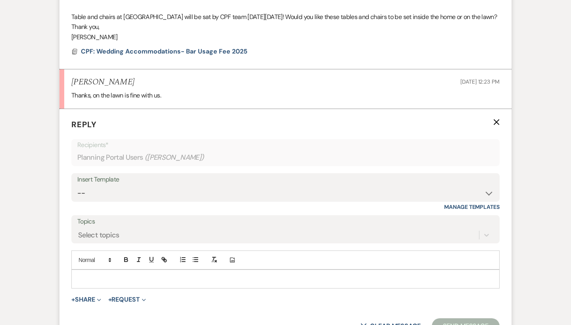
scroll to position [3061, 0]
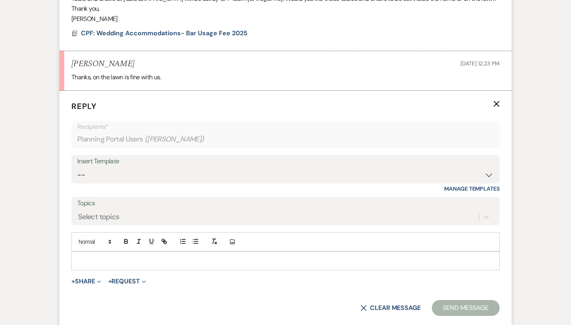
click at [166, 257] on p at bounding box center [286, 261] width 416 height 9
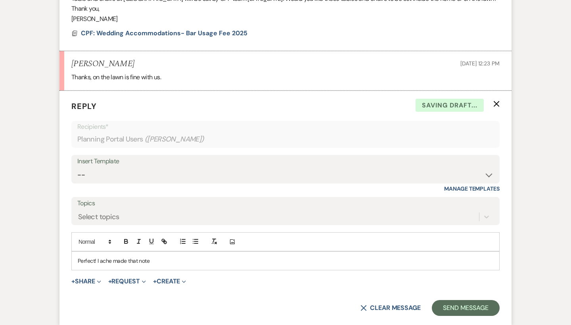
click at [113, 257] on p "Perfect! I ache made that note" at bounding box center [286, 261] width 416 height 9
click at [159, 257] on p "Perfect! I have made that note" at bounding box center [286, 261] width 416 height 9
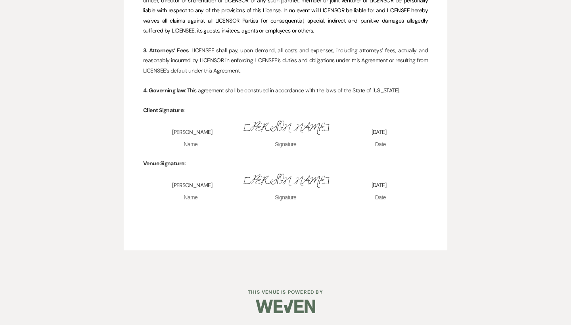
scroll to position [2310, 0]
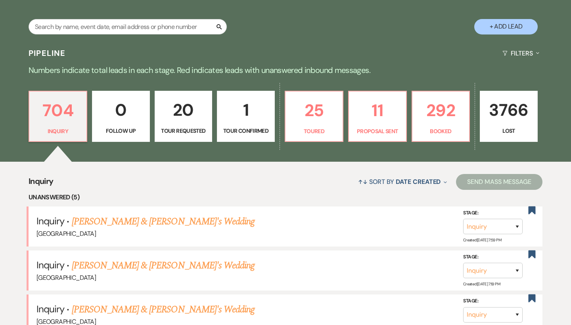
scroll to position [154, 0]
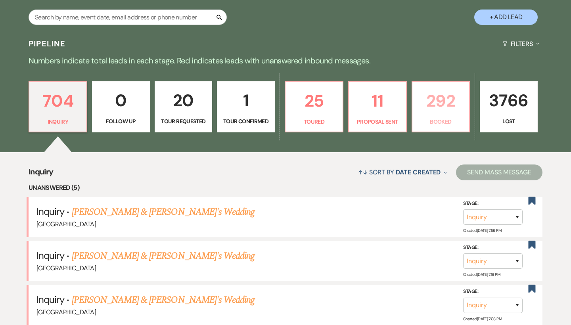
click at [445, 118] on p "Booked" at bounding box center [441, 121] width 48 height 9
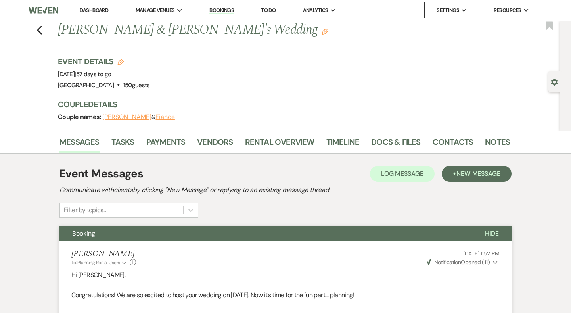
click at [92, 11] on link "Dashboard" at bounding box center [94, 10] width 29 height 7
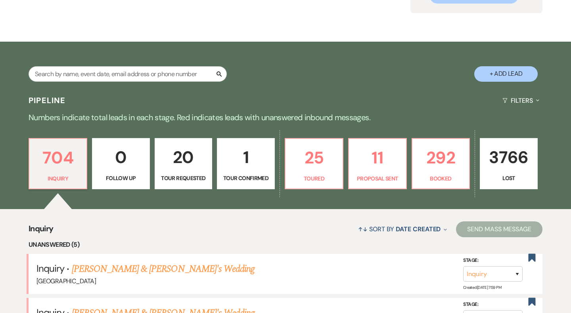
scroll to position [119, 0]
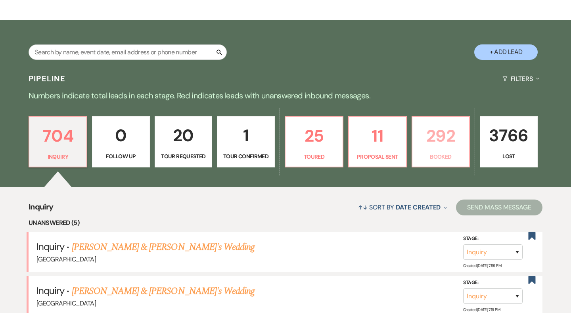
click at [434, 138] on p "292" at bounding box center [441, 136] width 48 height 27
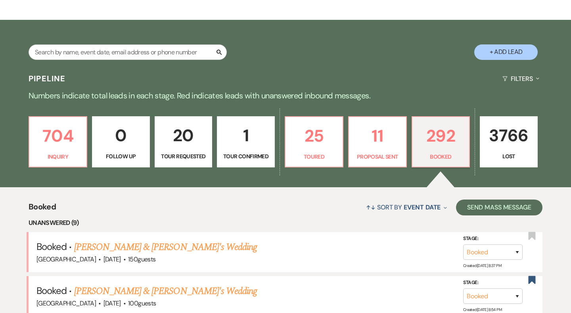
scroll to position [354, 0]
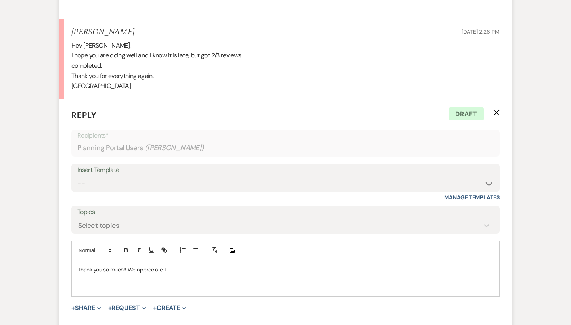
scroll to position [521, 0]
